Goal: Information Seeking & Learning: Check status

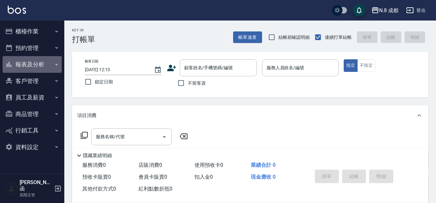
click at [43, 65] on button "報表及分析" at bounding box center [32, 64] width 59 height 17
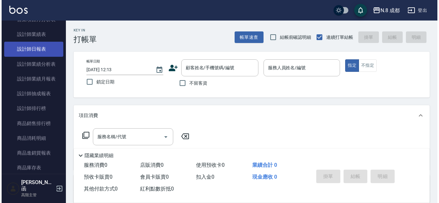
scroll to position [257, 0]
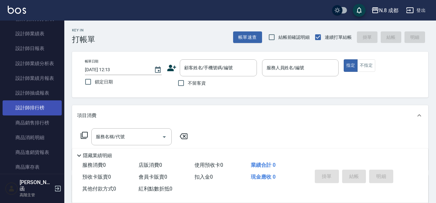
click at [45, 111] on link "設計師排行榜" at bounding box center [32, 108] width 59 height 15
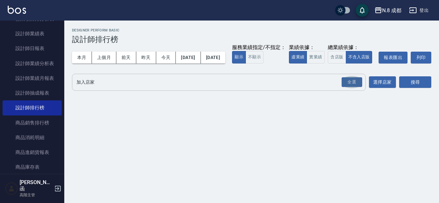
click at [348, 89] on button "全選" at bounding box center [351, 82] width 23 height 13
click at [350, 87] on div "全選" at bounding box center [352, 82] width 21 height 10
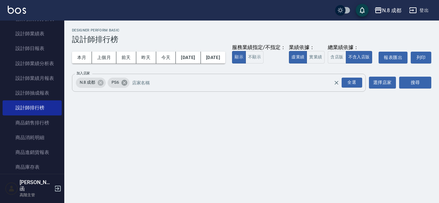
click at [123, 85] on icon at bounding box center [124, 83] width 6 height 6
click at [420, 89] on button "搜尋" at bounding box center [415, 83] width 32 height 12
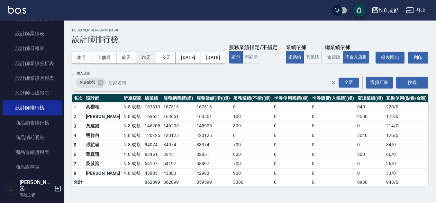
click at [152, 60] on button "昨天" at bounding box center [146, 58] width 20 height 12
